Goal: Information Seeking & Learning: Learn about a topic

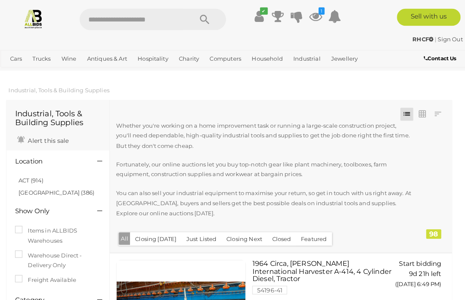
scroll to position [1, 0]
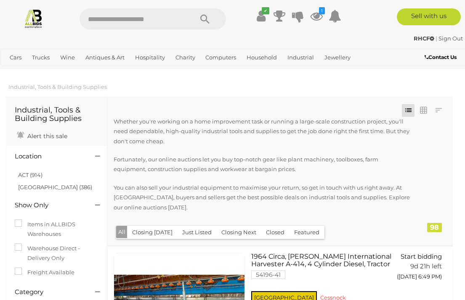
click at [32, 15] on img at bounding box center [34, 18] width 20 height 20
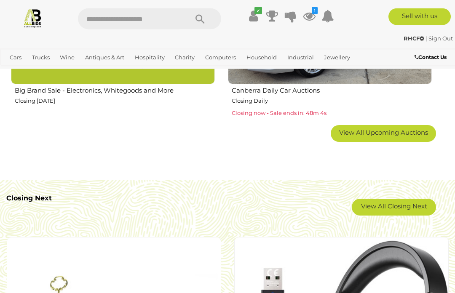
scroll to position [1390, 0]
click at [401, 200] on link "View All Closing Next" at bounding box center [394, 207] width 84 height 17
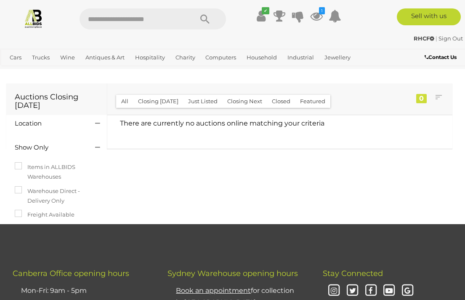
click at [238, 98] on button "Closing Next" at bounding box center [244, 101] width 45 height 13
click at [0, 0] on link "View All Industrial Auctions" at bounding box center [0, 0] width 0 height 0
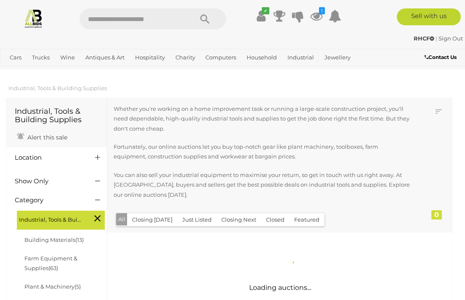
scroll to position [1, 0]
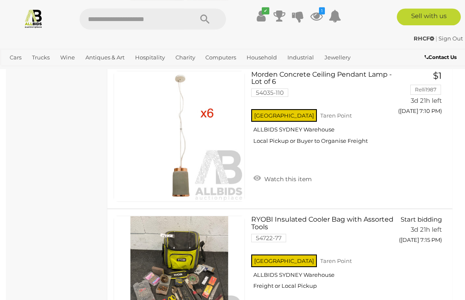
scroll to position [1055, 0]
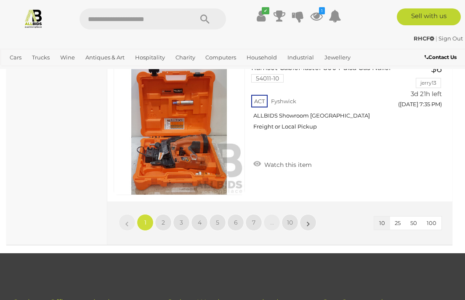
click at [162, 220] on span "2" at bounding box center [163, 222] width 3 height 8
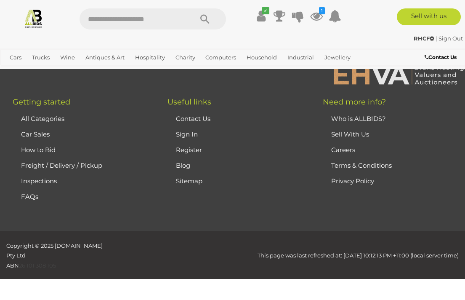
scroll to position [160, 0]
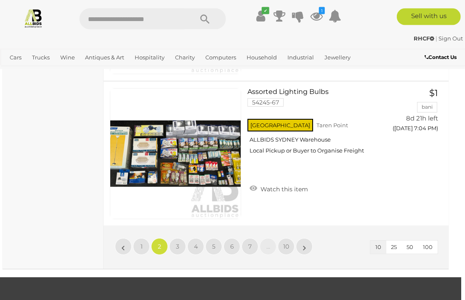
scroll to position [1472, 4]
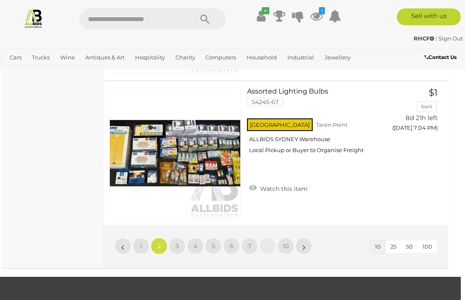
click at [178, 244] on span "3" at bounding box center [177, 246] width 3 height 8
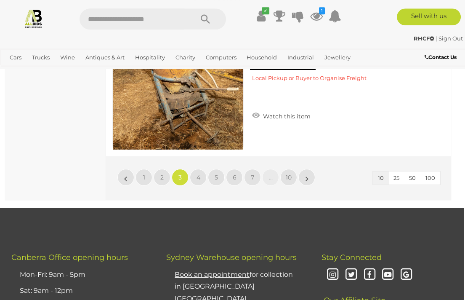
scroll to position [1536, 1]
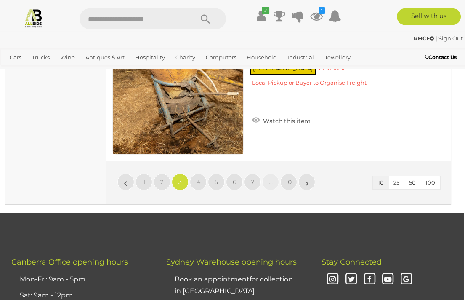
click at [200, 180] on link "4" at bounding box center [198, 181] width 17 height 17
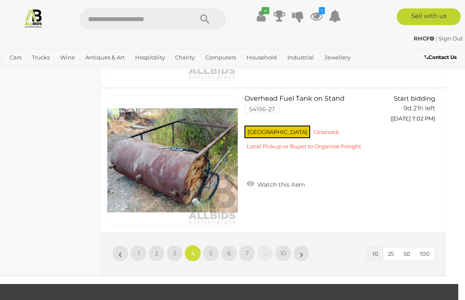
scroll to position [1467, 7]
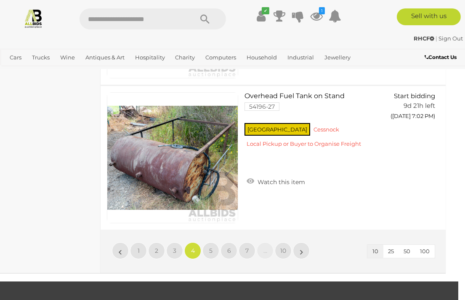
click at [205, 242] on link "5" at bounding box center [210, 250] width 17 height 17
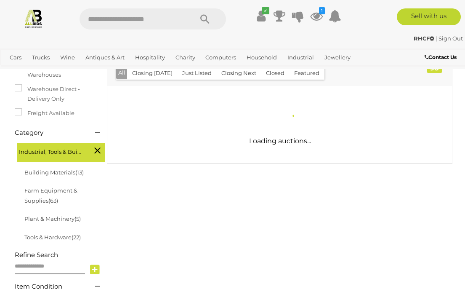
click at [205, 252] on div "Industrial, Tools & Building Supplies Alert this sale Location" at bounding box center [229, 120] width 459 height 370
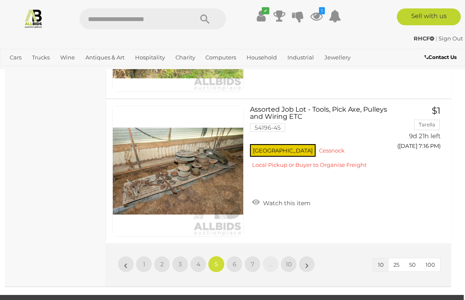
scroll to position [1454, 1]
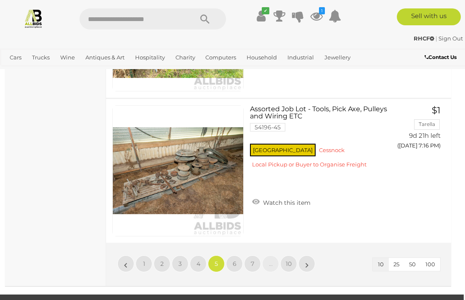
click at [231, 261] on link "6" at bounding box center [234, 263] width 17 height 17
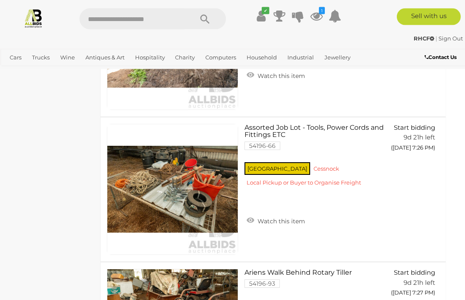
scroll to position [1147, 7]
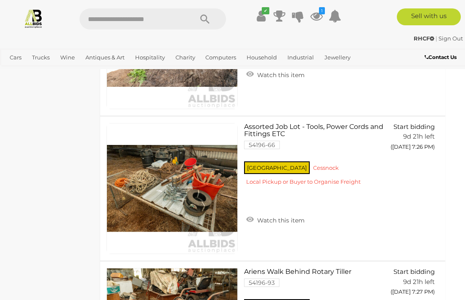
click at [28, 20] on img at bounding box center [34, 18] width 20 height 20
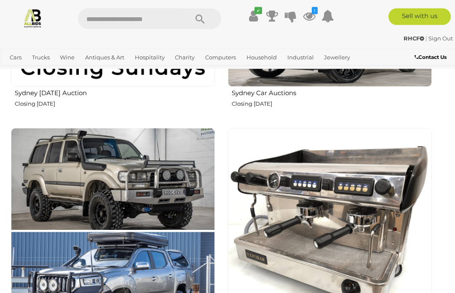
scroll to position [908, 0]
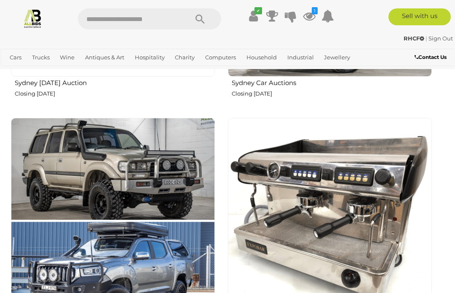
click at [174, 267] on img at bounding box center [113, 220] width 204 height 204
